Goal: Task Accomplishment & Management: Manage account settings

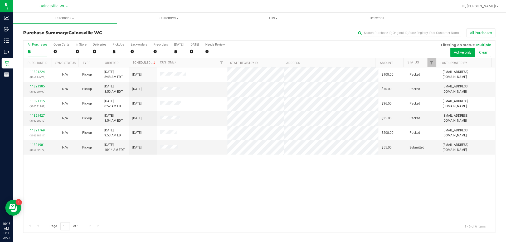
click at [45, 50] on div "5" at bounding box center [38, 52] width 20 height 6
click at [0, 0] on input "All Purchases 5" at bounding box center [0, 0] width 0 height 0
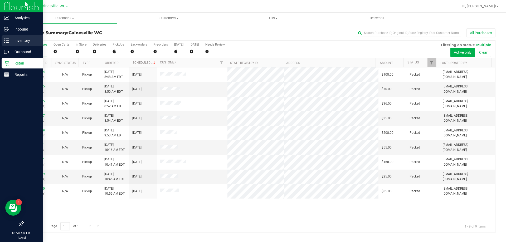
click at [17, 39] on p "Inventory" at bounding box center [25, 40] width 32 height 6
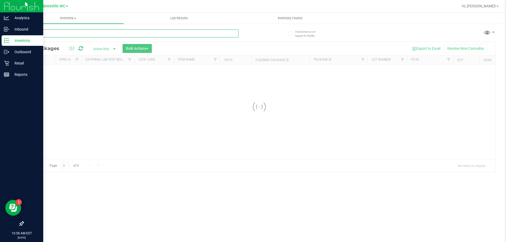
click at [59, 35] on input "text" at bounding box center [130, 34] width 215 height 8
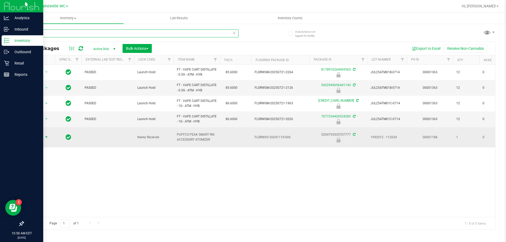
type input "atomi"
click at [42, 139] on span "Action" at bounding box center [36, 137] width 14 height 7
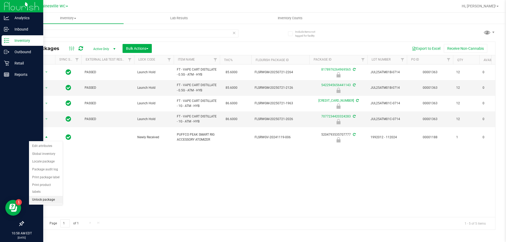
click at [41, 196] on li "Unlock package" at bounding box center [46, 200] width 34 height 8
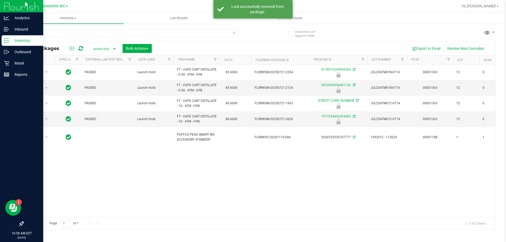
drag, startPoint x: 145, startPoint y: 214, endPoint x: 189, endPoint y: 219, distance: 43.5
click at [189, 219] on div "All Packages Active Only Active Only Lab Samples Locked All External Internal B…" at bounding box center [259, 136] width 472 height 189
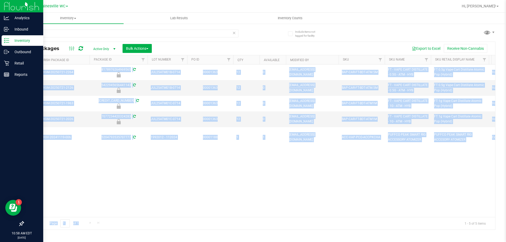
scroll to position [0, 338]
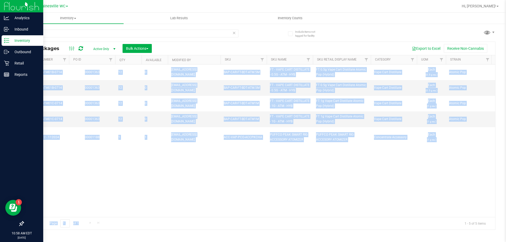
click at [376, 179] on div "Action Action Edit attributes Global inventory Locate package Package audit log…" at bounding box center [259, 141] width 472 height 153
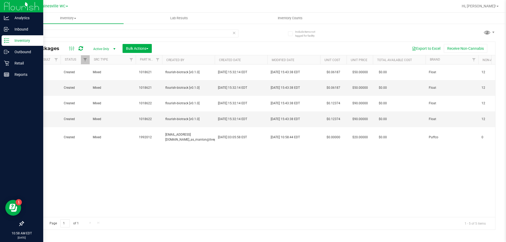
scroll to position [0, 810]
click at [18, 62] on p "Retail" at bounding box center [25, 63] width 32 height 6
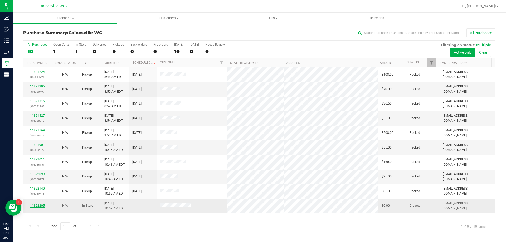
click at [36, 204] on link "11822205" at bounding box center [37, 206] width 15 height 4
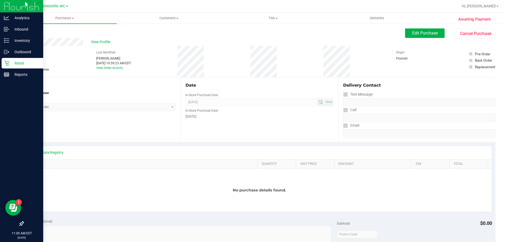
click at [17, 65] on p "Retail" at bounding box center [25, 63] width 32 height 6
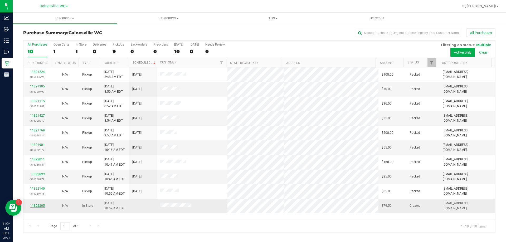
click at [36, 206] on link "11822205" at bounding box center [37, 206] width 15 height 4
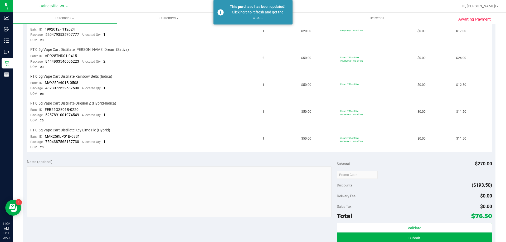
scroll to position [26, 0]
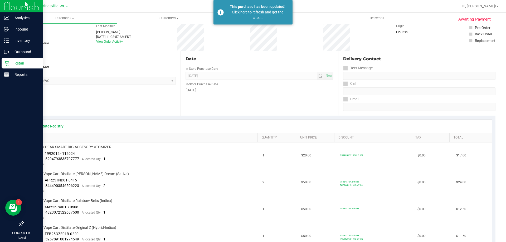
click at [12, 61] on p "Retail" at bounding box center [25, 63] width 32 height 6
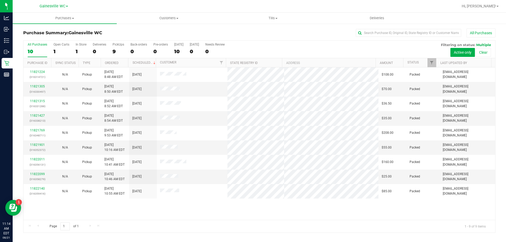
click at [43, 50] on div "10" at bounding box center [38, 52] width 20 height 6
click at [0, 0] on input "All Purchases 10" at bounding box center [0, 0] width 0 height 0
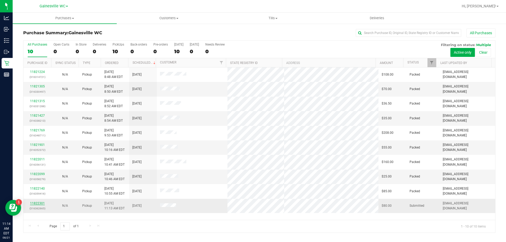
click at [43, 204] on link "11822301" at bounding box center [37, 204] width 15 height 4
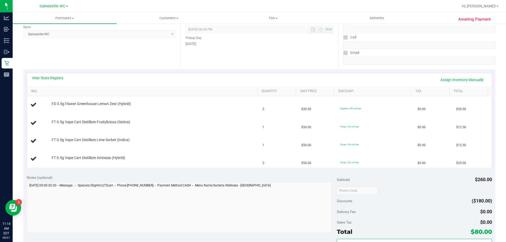
scroll to position [79, 0]
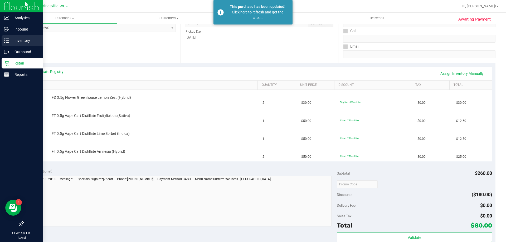
click at [20, 45] on div "Inventory" at bounding box center [23, 40] width 42 height 11
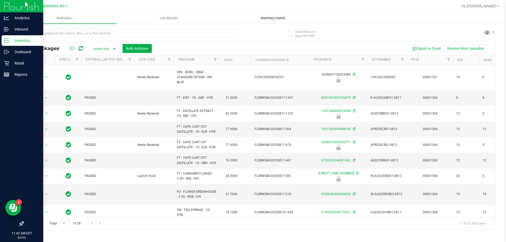
click at [278, 18] on span "Inventory Counts" at bounding box center [273, 18] width 39 height 5
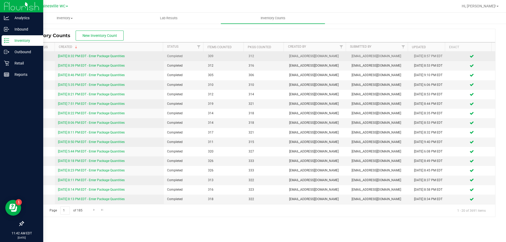
click at [80, 55] on link "[DATE] 8:32 PM EDT - Enter Package Quantities" at bounding box center [91, 56] width 67 height 4
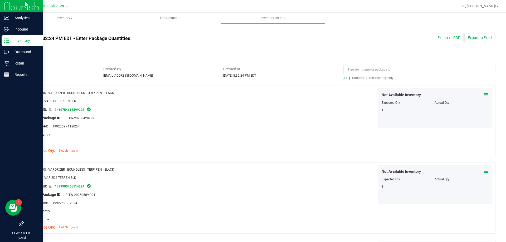
click at [377, 79] on span "Discrepancy only" at bounding box center [381, 78] width 24 height 4
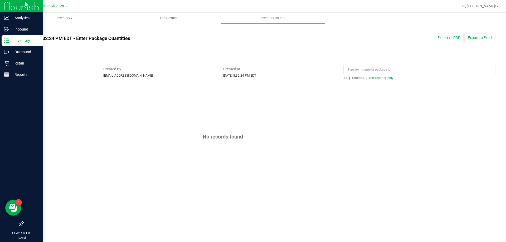
click at [21, 40] on p "Inventory" at bounding box center [25, 40] width 32 height 6
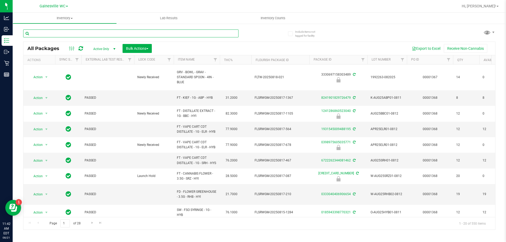
click at [99, 35] on input "text" at bounding box center [130, 34] width 215 height 8
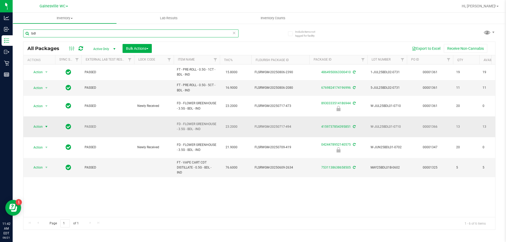
type input "bdl"
click at [45, 123] on span "select" at bounding box center [46, 126] width 7 height 7
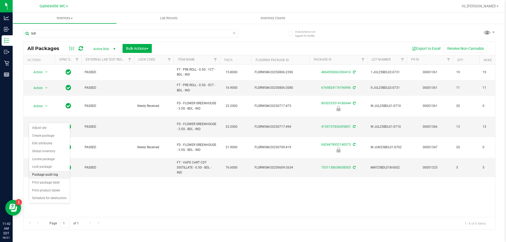
click at [47, 176] on li "Package audit log" at bounding box center [49, 175] width 41 height 8
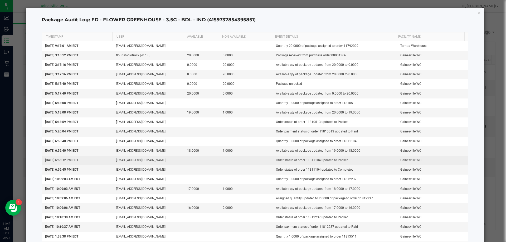
click at [206, 164] on td at bounding box center [202, 160] width 36 height 9
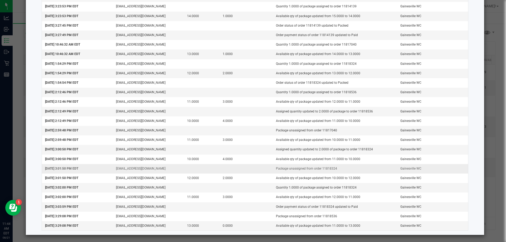
scroll to position [269, 0]
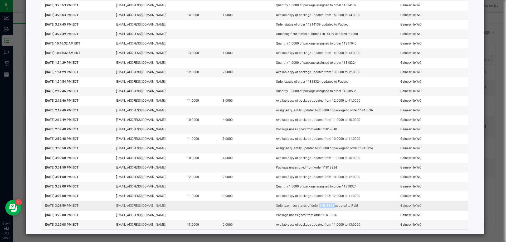
drag, startPoint x: 329, startPoint y: 205, endPoint x: 313, endPoint y: 208, distance: 15.7
click at [314, 208] on td "Order payment status of order 11818324 updated to Paid" at bounding box center [335, 205] width 124 height 9
copy td "11818324"
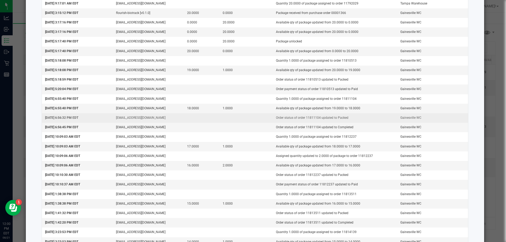
scroll to position [0, 0]
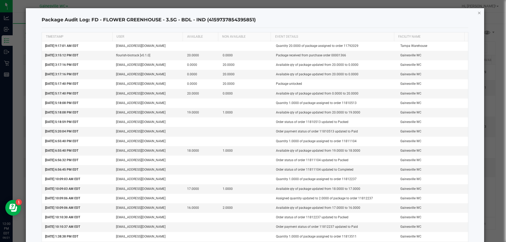
click at [478, 13] on icon "button" at bounding box center [480, 12] width 4 height 6
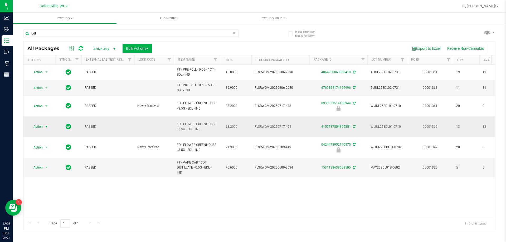
click at [44, 123] on span "select" at bounding box center [46, 126] width 7 height 7
click at [41, 128] on li "Adjust qty" at bounding box center [49, 128] width 41 height 8
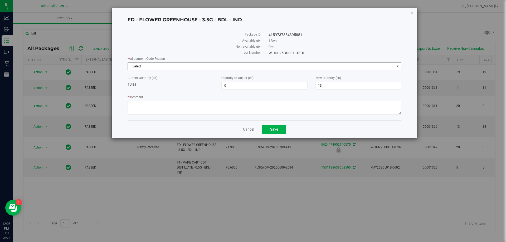
click at [196, 66] on span "Select" at bounding box center [261, 66] width 267 height 7
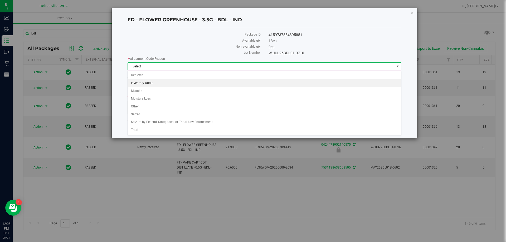
click at [151, 80] on li "Inventory Audit" at bounding box center [264, 83] width 273 height 8
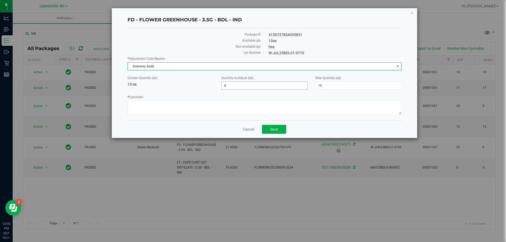
click at [257, 87] on span "0 0" at bounding box center [264, 86] width 86 height 8
type input "014"
type input "14"
type input "27"
click at [181, 87] on div "Current Quantity (ea) 13 ea Quantity to Adjust (ea) 14 14 New Quantity (ea) 27 …" at bounding box center [265, 83] width 282 height 14
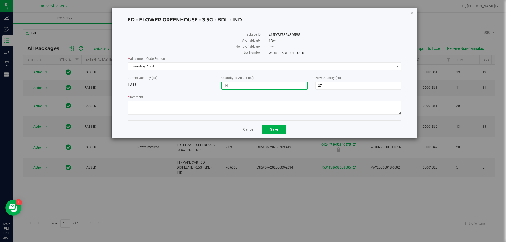
drag, startPoint x: 249, startPoint y: 85, endPoint x: 203, endPoint y: 83, distance: 46.5
click at [203, 83] on div "Current Quantity (ea) 13 ea Quantity to Adjust (ea) 14 14 New Quantity (ea) 27 …" at bounding box center [265, 83] width 282 height 14
type input "1"
type input "14"
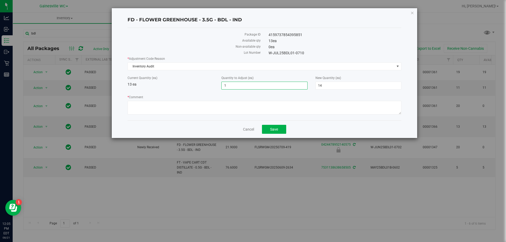
click at [186, 83] on div "Current Quantity (ea) 13 ea" at bounding box center [171, 82] width 94 height 12
drag, startPoint x: 186, startPoint y: 109, endPoint x: 219, endPoint y: 107, distance: 32.5
click at [186, 110] on textarea "* Comment" at bounding box center [265, 108] width 274 height 14
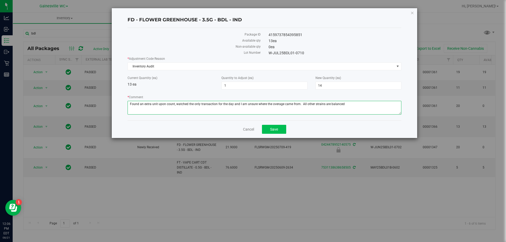
type textarea "Found an extra unit upon count, watched the only transaction for the day and I …"
click at [279, 130] on button "Save" at bounding box center [274, 129] width 24 height 9
